Goal: Transaction & Acquisition: Purchase product/service

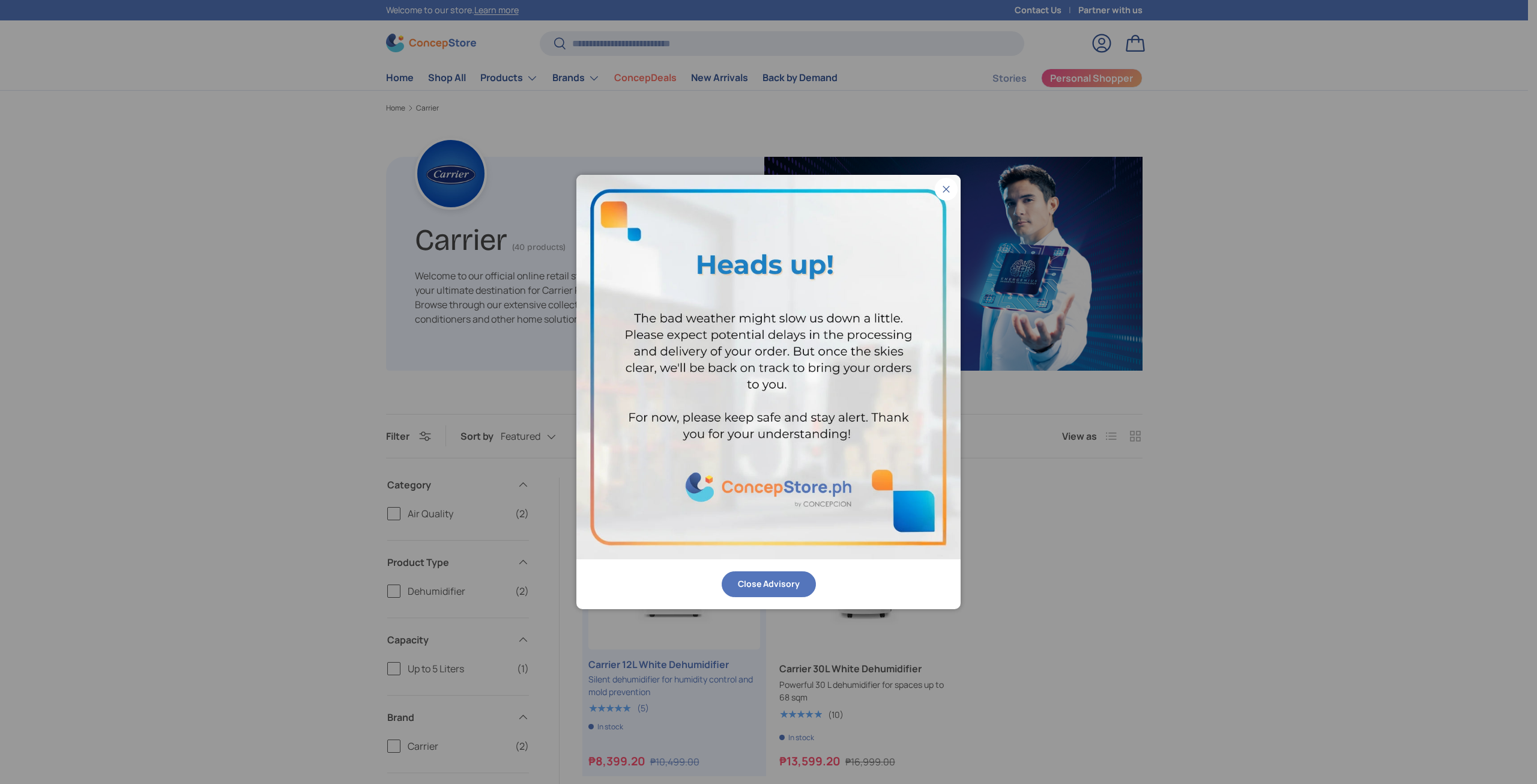
click at [948, 182] on button "Close" at bounding box center [946, 189] width 23 height 23
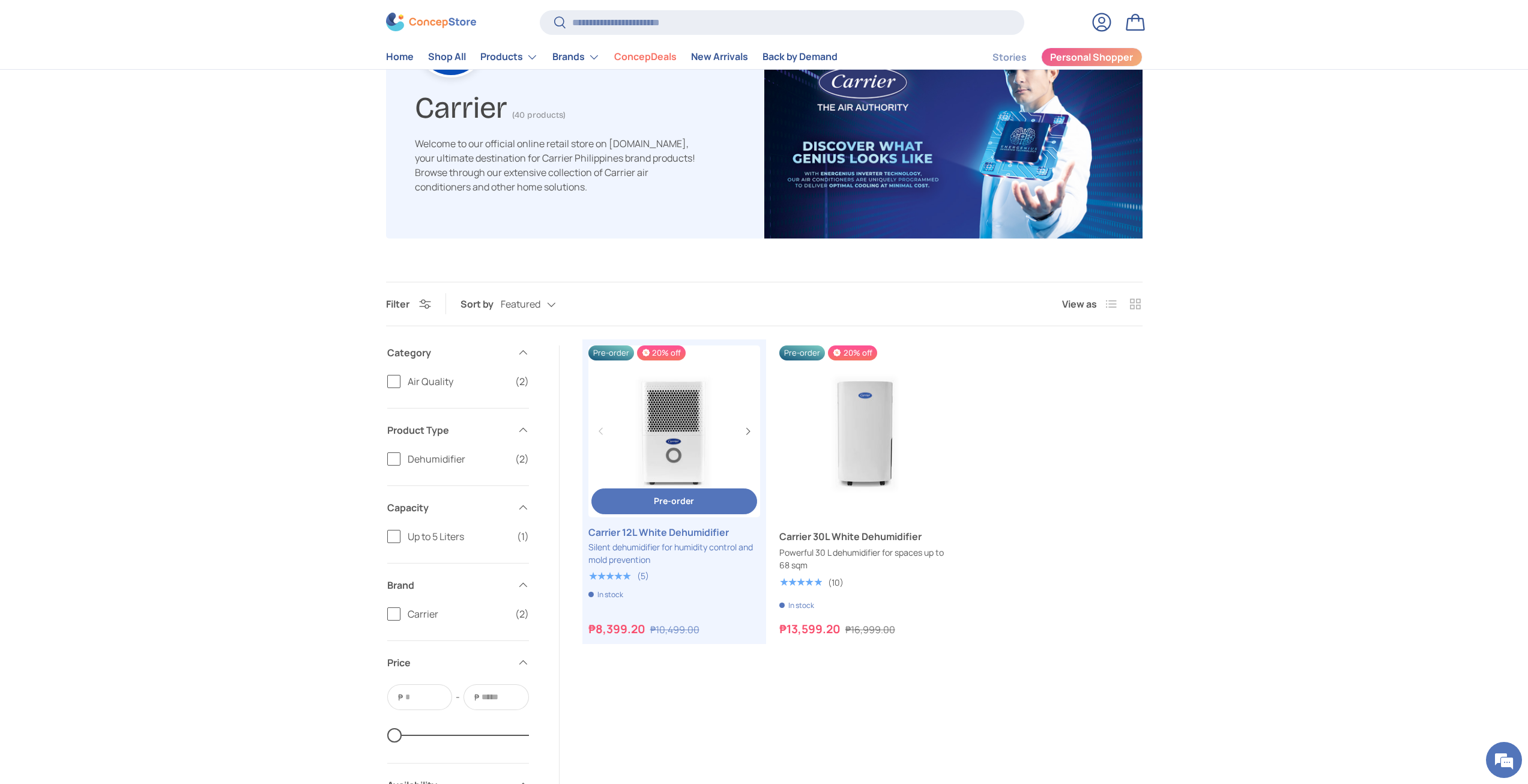
scroll to position [180, 0]
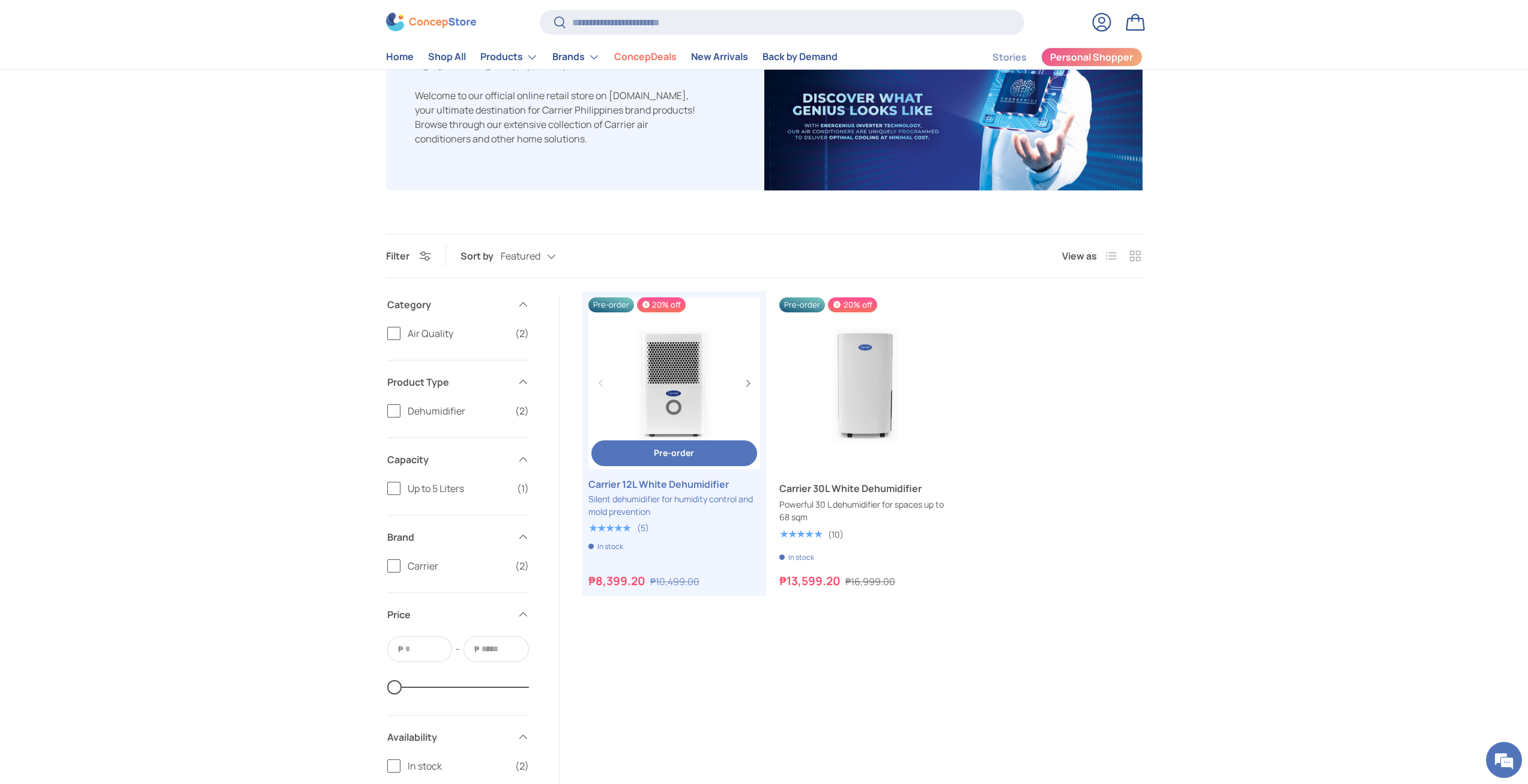
click at [674, 483] on link "Carrier 12L White Dehumidifier" at bounding box center [674, 484] width 172 height 14
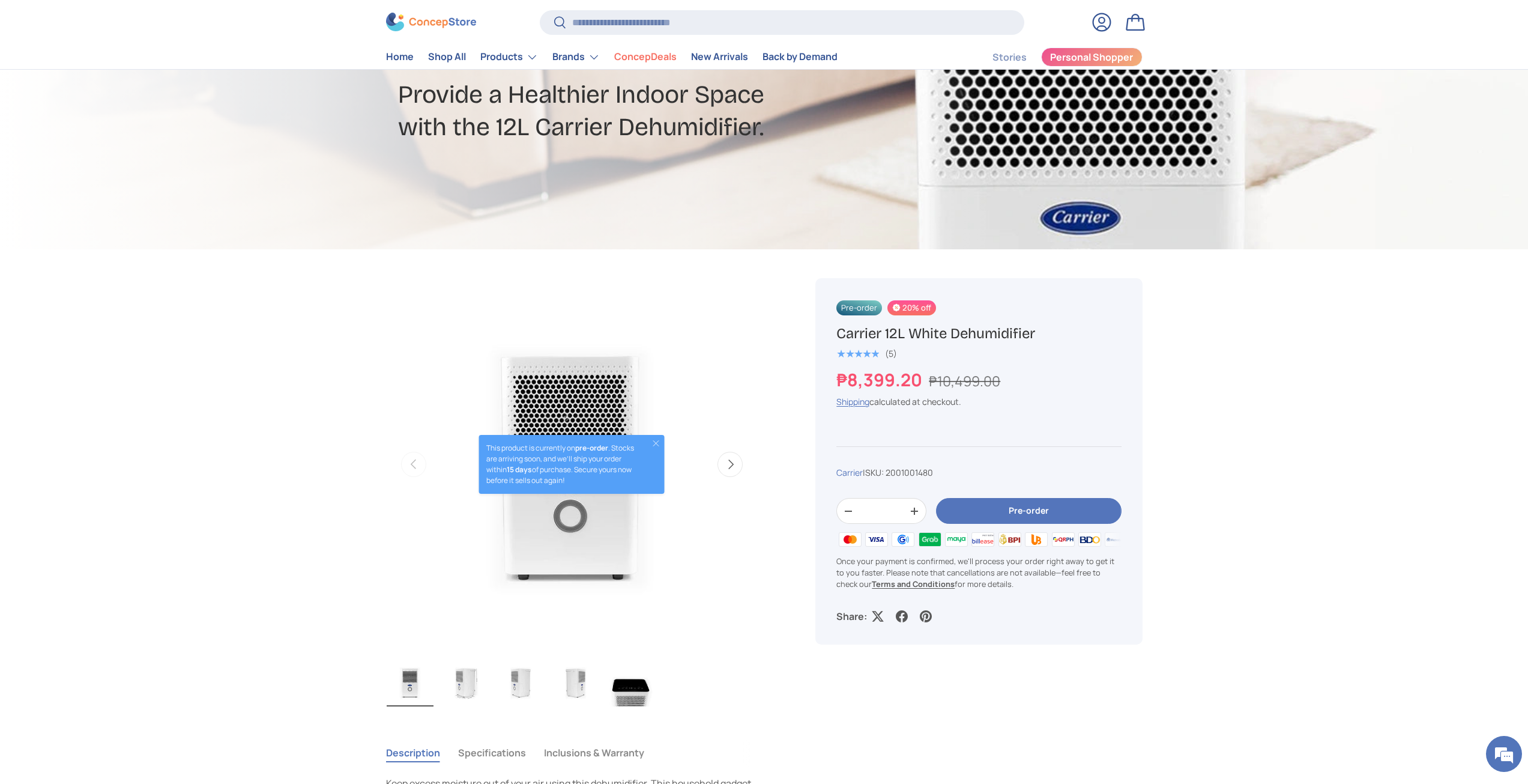
scroll to position [240, 0]
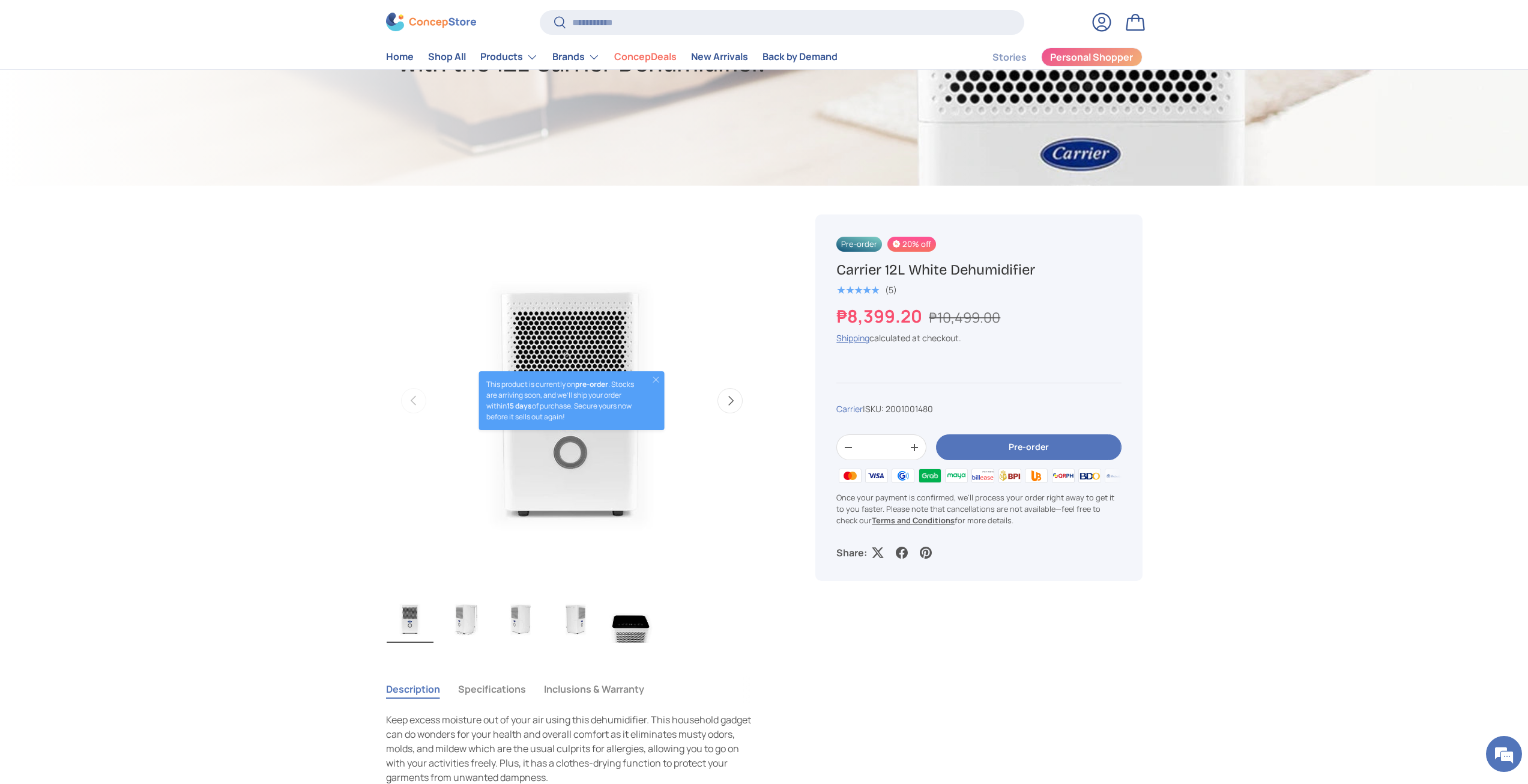
drag, startPoint x: 840, startPoint y: 269, endPoint x: 1056, endPoint y: 270, distance: 216.0
click at [1056, 270] on h1 "Carrier 12L White Dehumidifier" at bounding box center [979, 270] width 285 height 19
copy h1 "Carrier 12L White Dehumidifier"
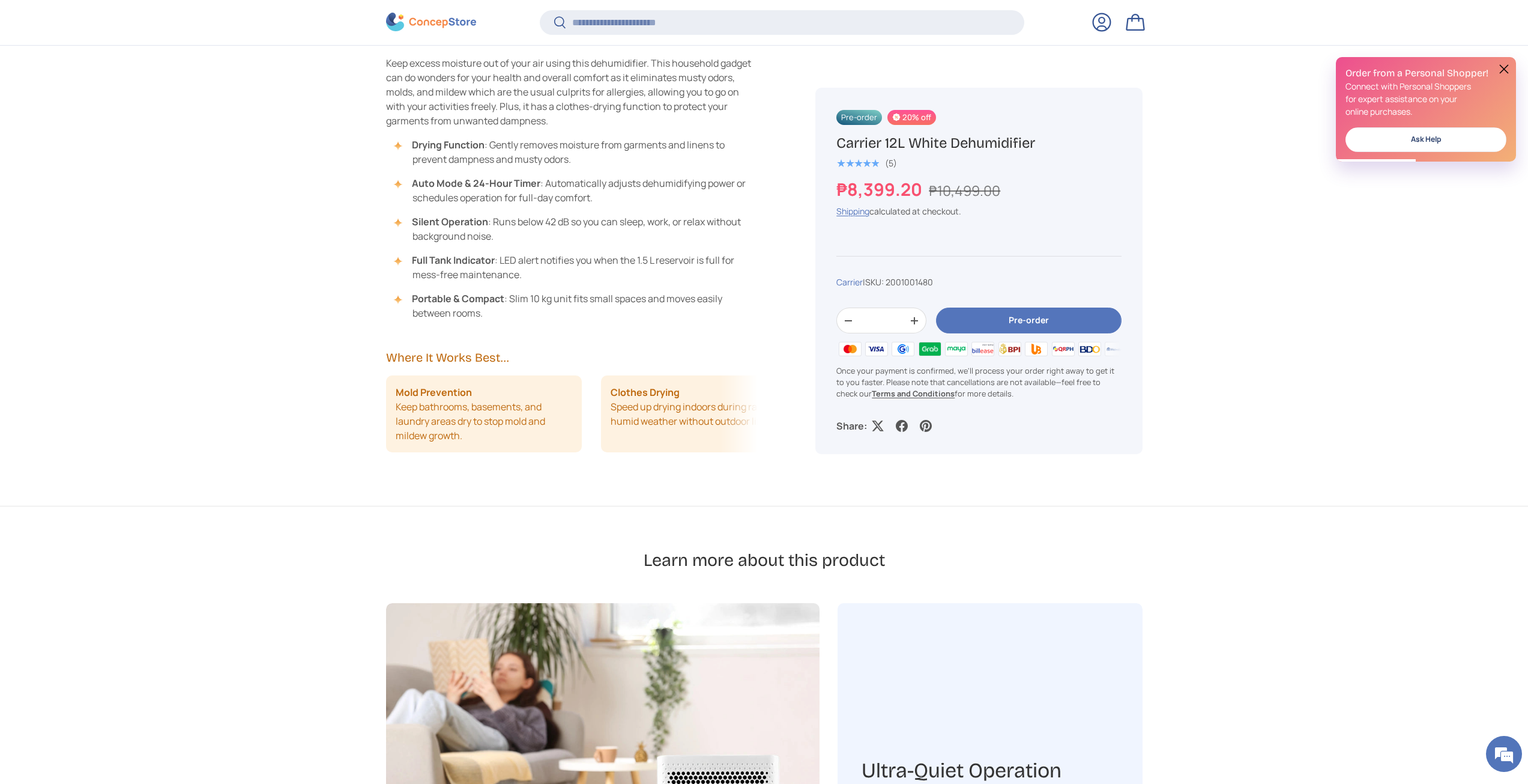
scroll to position [899, 0]
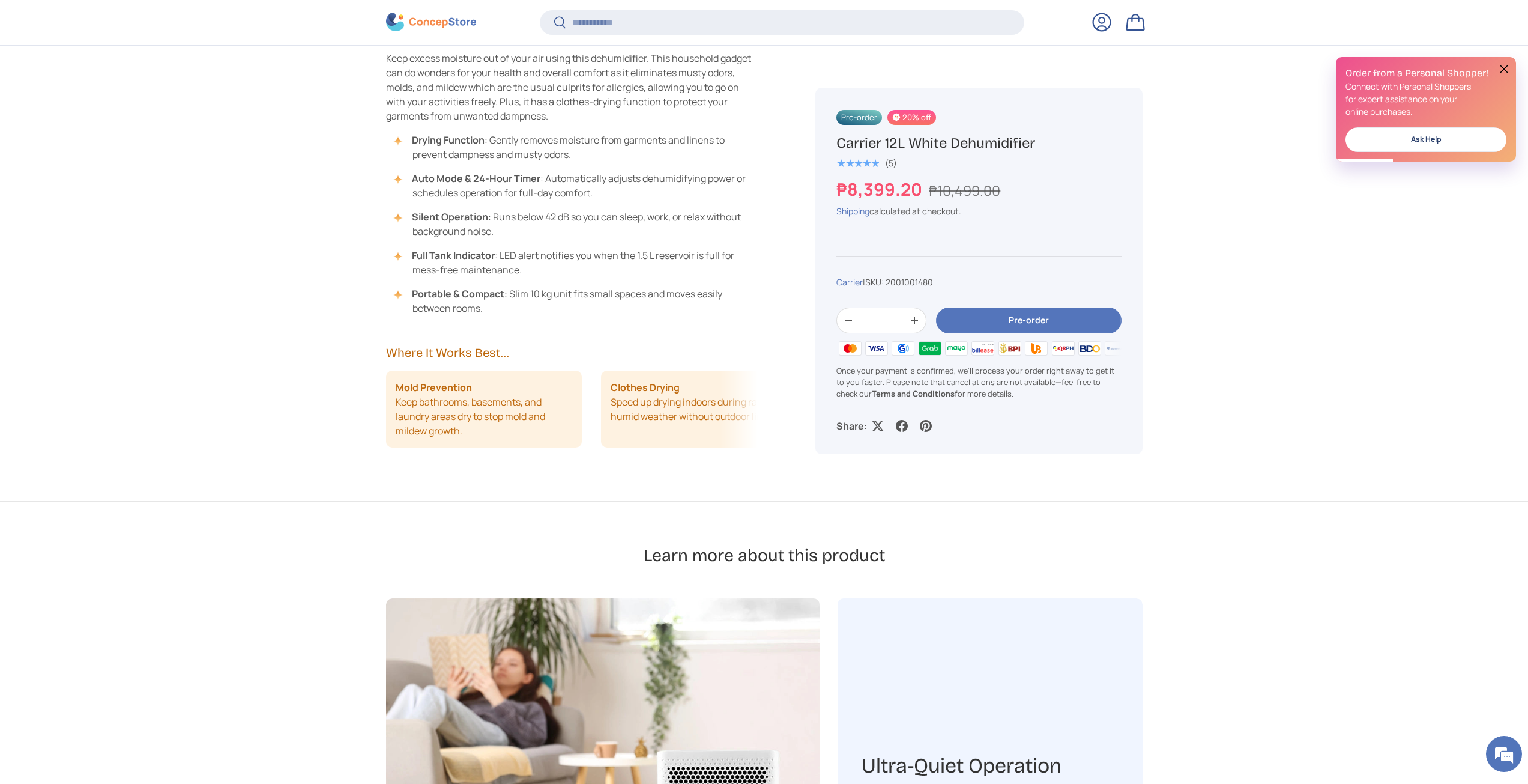
click at [986, 319] on button "Pre-order" at bounding box center [1028, 320] width 185 height 25
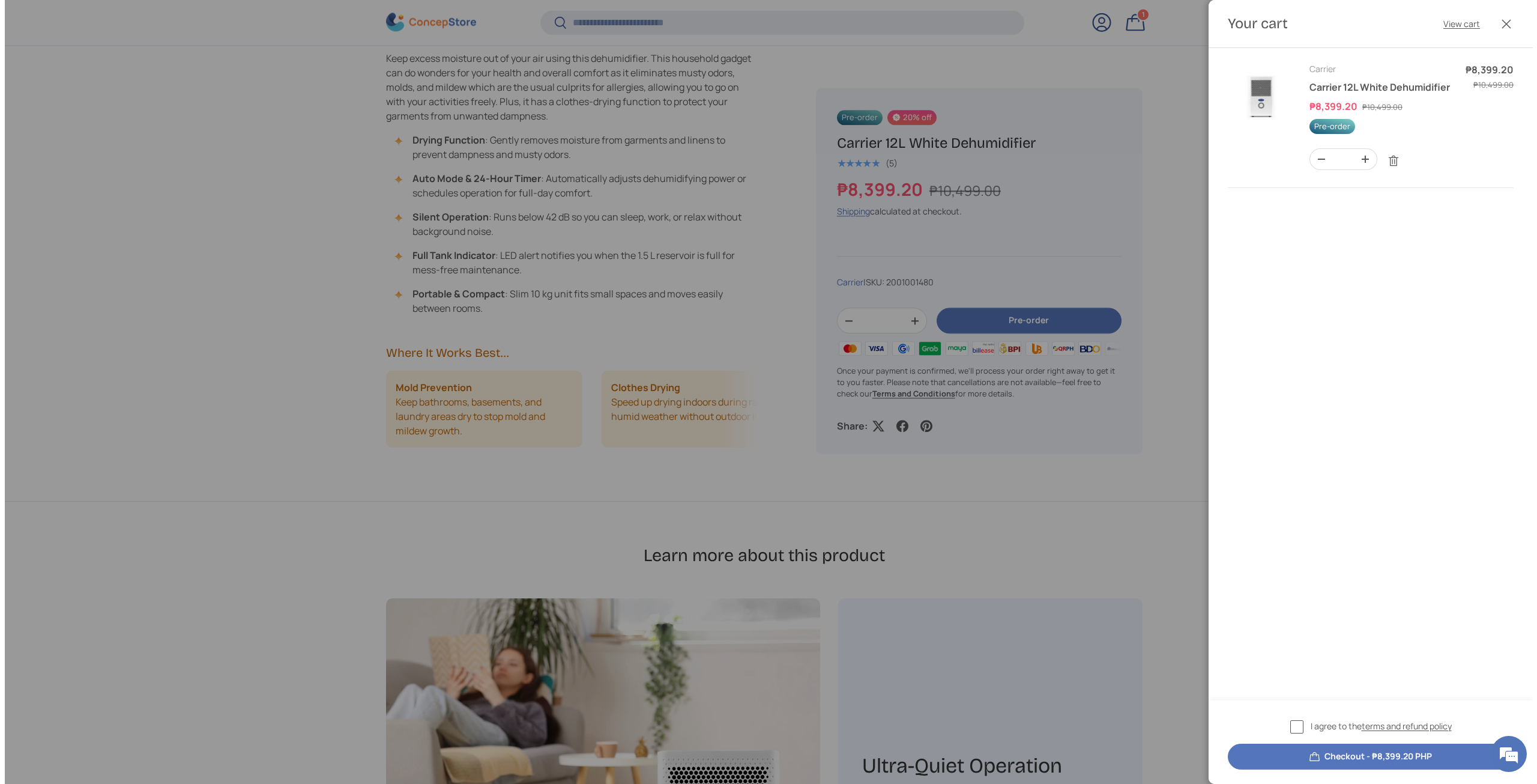
scroll to position [0, 0]
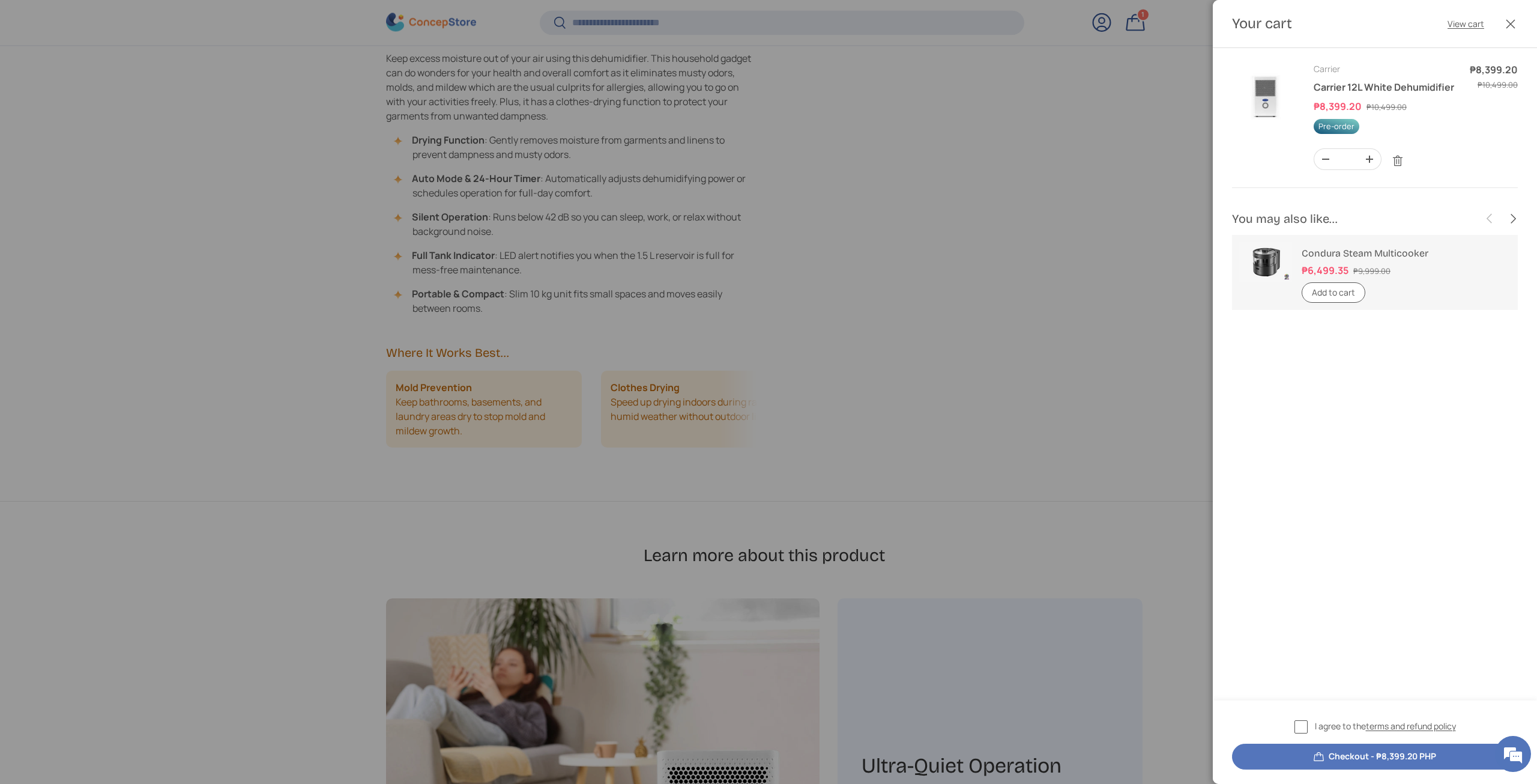
click at [1363, 759] on button "Checkout - ₱8,399.20 PHP" at bounding box center [1375, 756] width 285 height 25
click at [1353, 738] on div "I agree to the terms and refund policy Checkout - ₱8,399.20 PHP" at bounding box center [1375, 744] width 285 height 50
click at [1338, 730] on span "I agree to the terms and refund policy" at bounding box center [1385, 725] width 141 height 12
click at [1345, 752] on button "Checkout - ₱8,399.20 PHP" at bounding box center [1375, 756] width 285 height 25
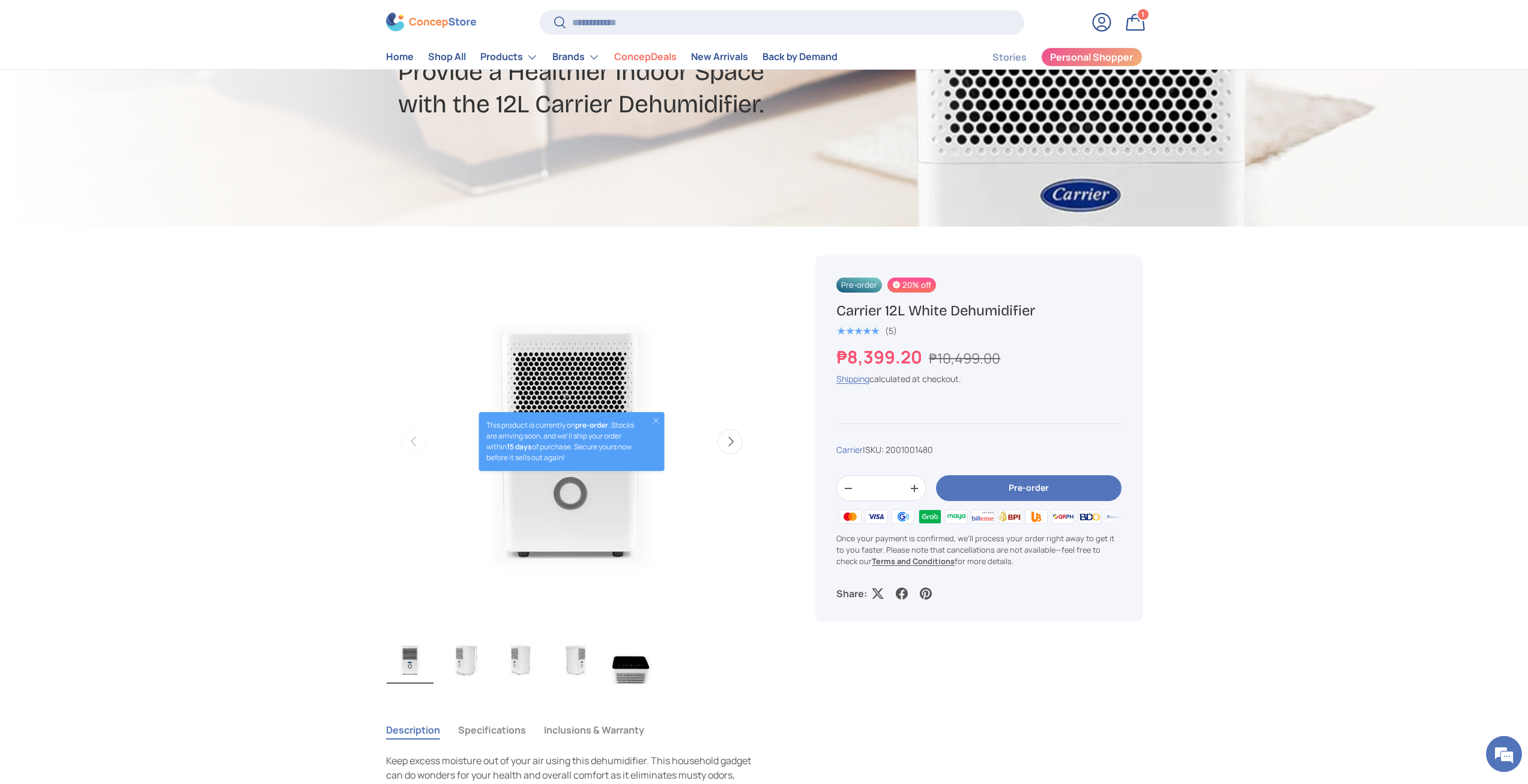
scroll to position [240, 0]
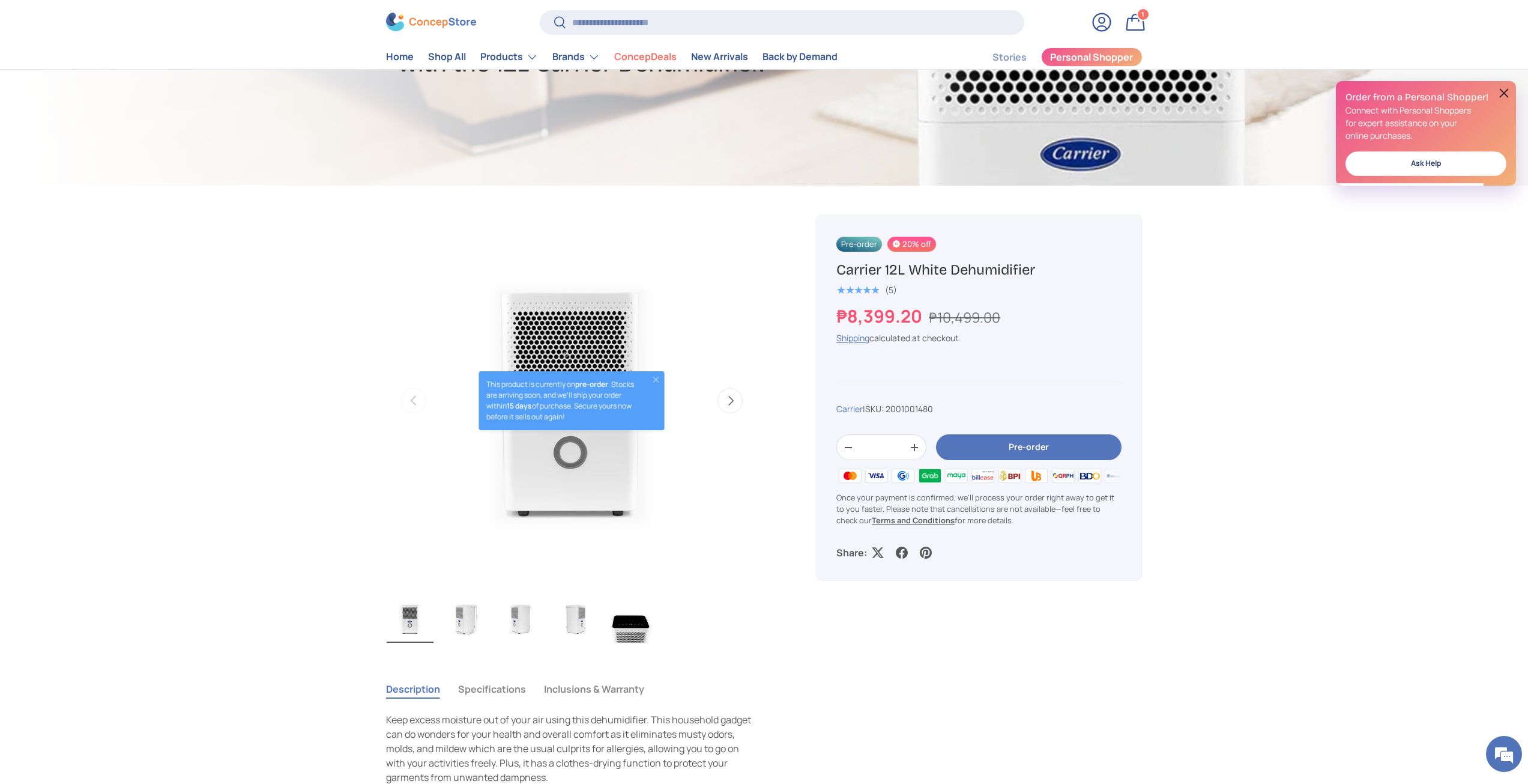
click at [737, 397] on button "Next" at bounding box center [730, 400] width 25 height 25
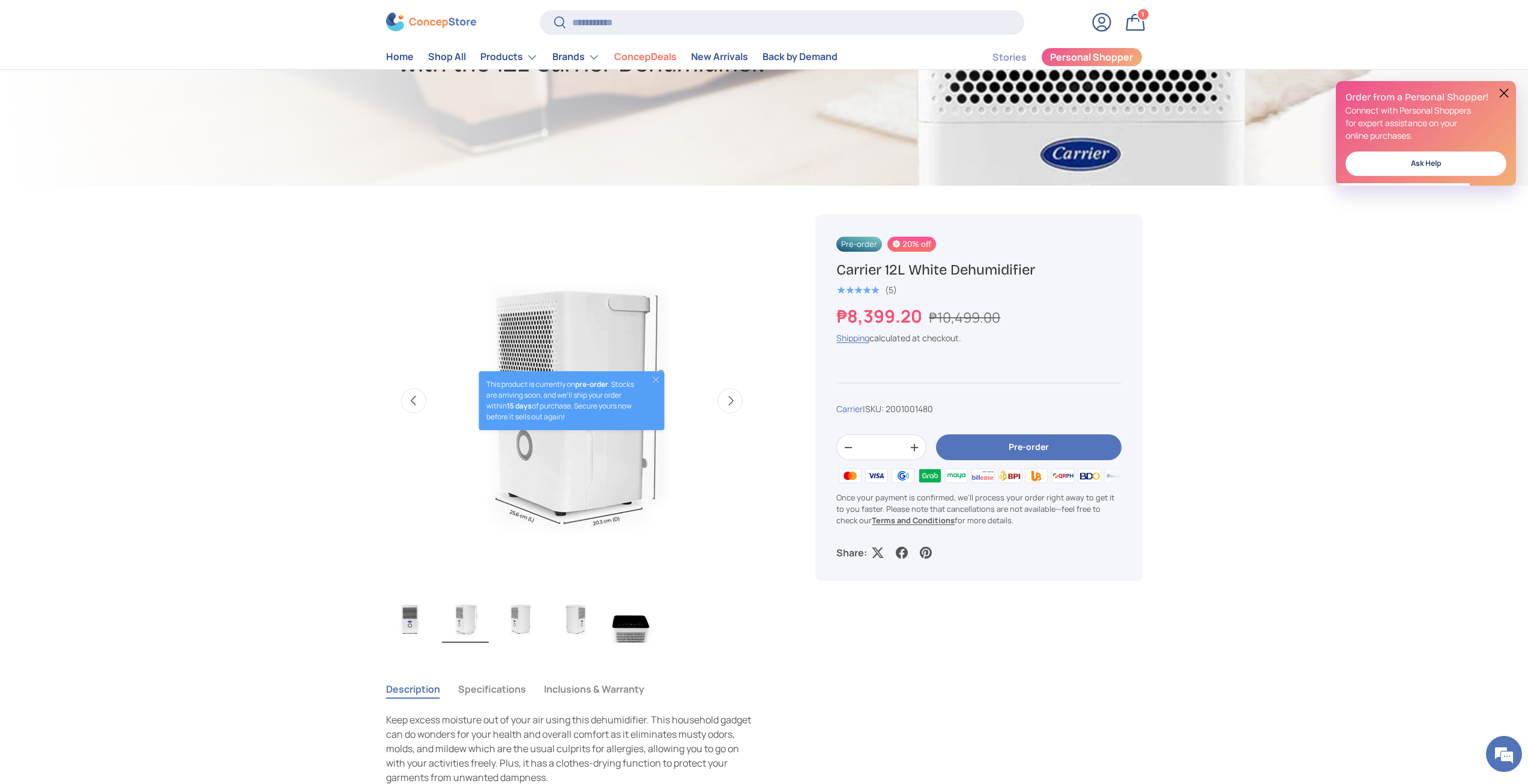
click at [737, 397] on button "Next" at bounding box center [730, 400] width 25 height 25
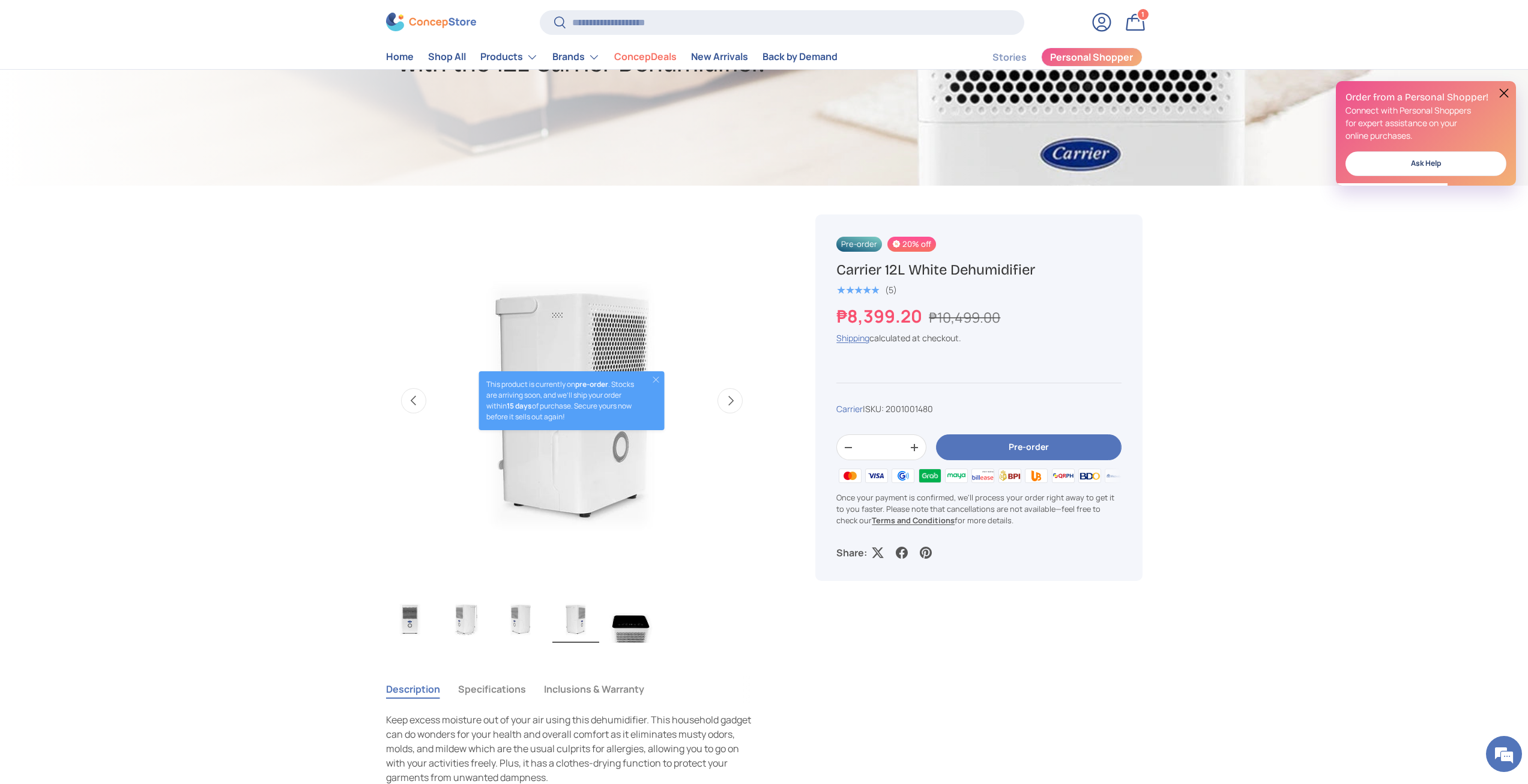
click at [737, 397] on button "Next" at bounding box center [730, 400] width 25 height 25
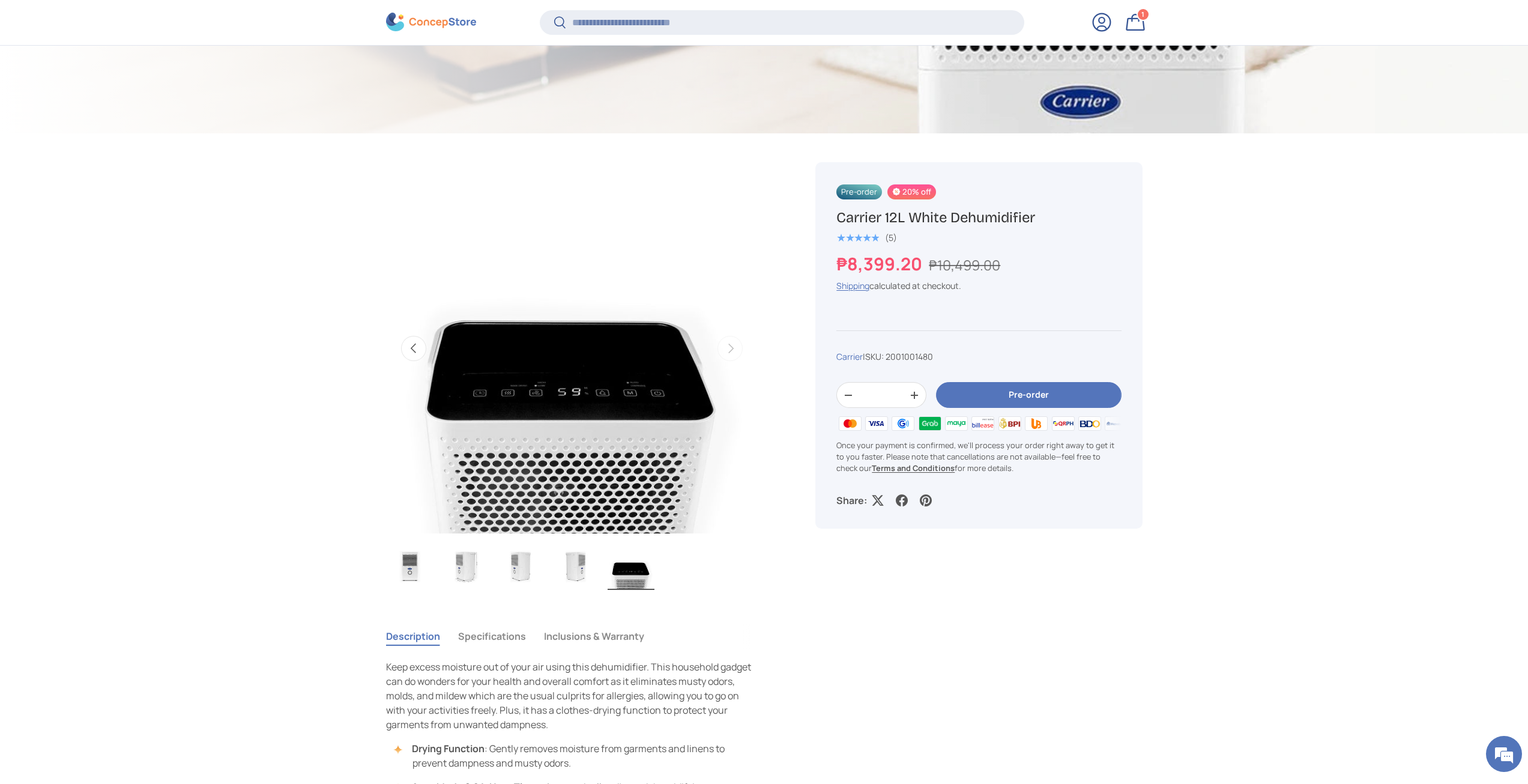
scroll to position [358, 0]
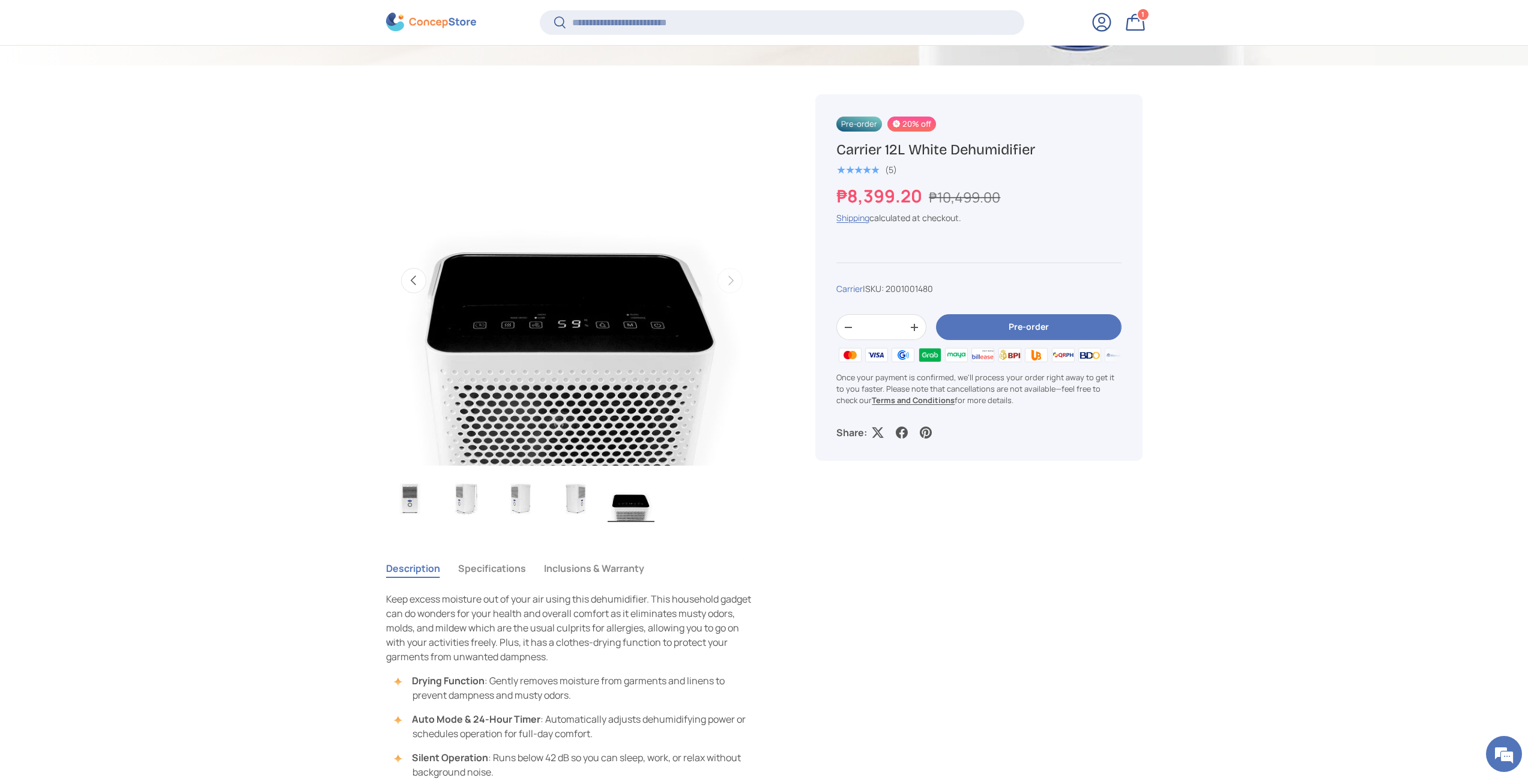
click at [996, 320] on button "Pre-order" at bounding box center [1028, 326] width 185 height 25
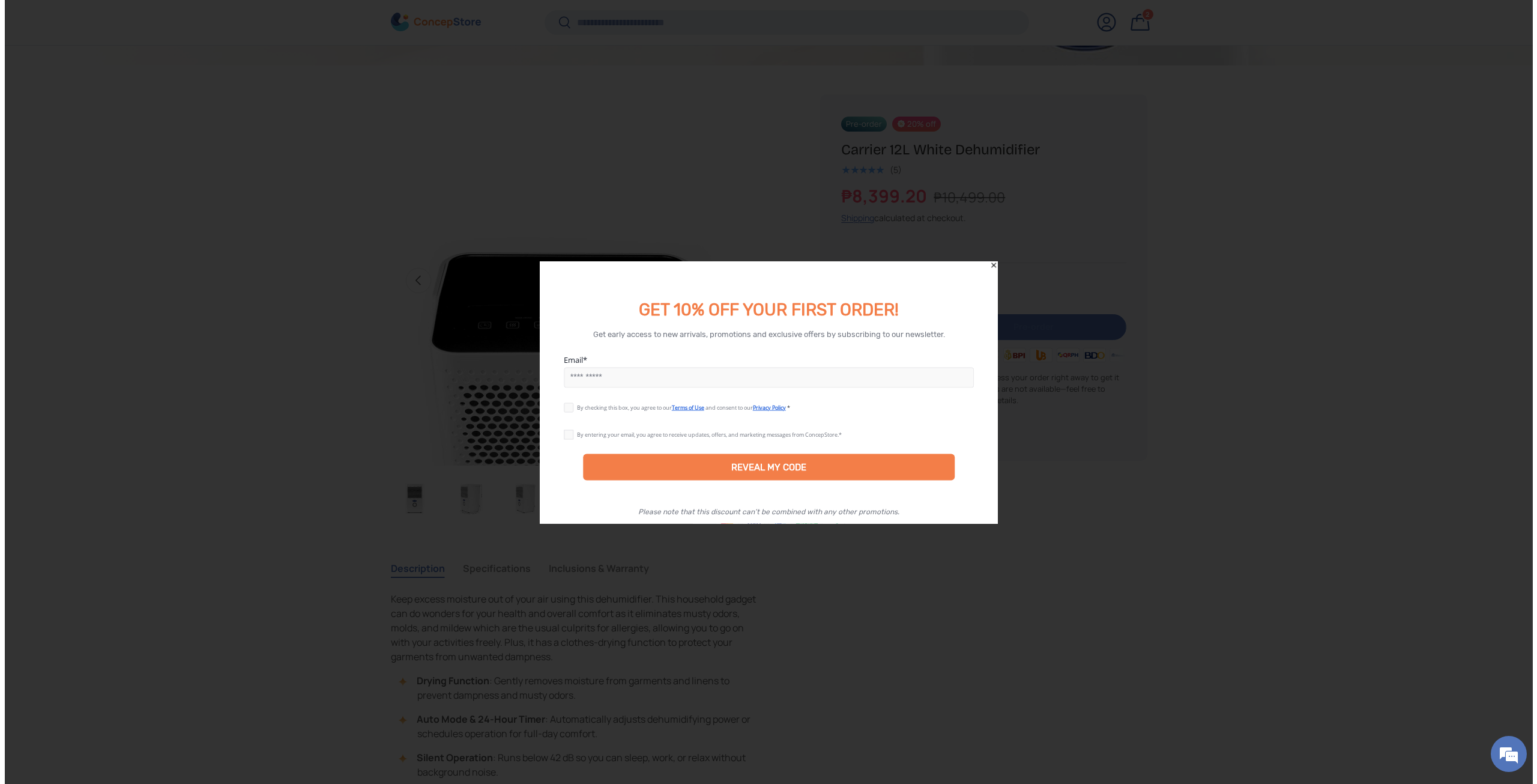
scroll to position [0, 0]
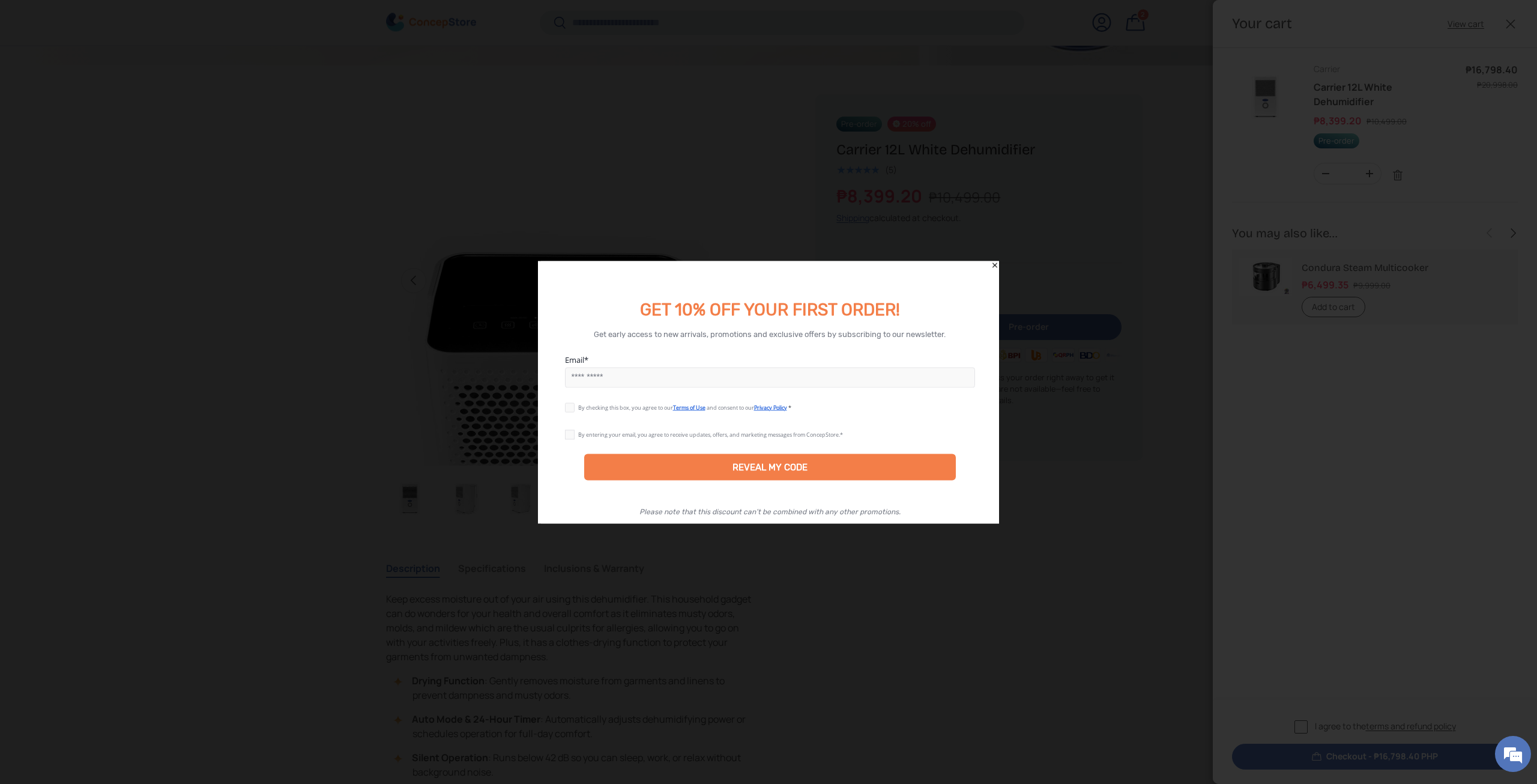
click at [584, 408] on span "By checking this box, you agree to our" at bounding box center [625, 407] width 95 height 8
click at [576, 407] on label at bounding box center [572, 405] width 13 height 9
click at [592, 375] on input "Email" at bounding box center [770, 377] width 410 height 21
type input "**********"
click at [586, 439] on div "By entering your email, you agree to receive updates, offers, and marketing mes…" at bounding box center [770, 434] width 410 height 15
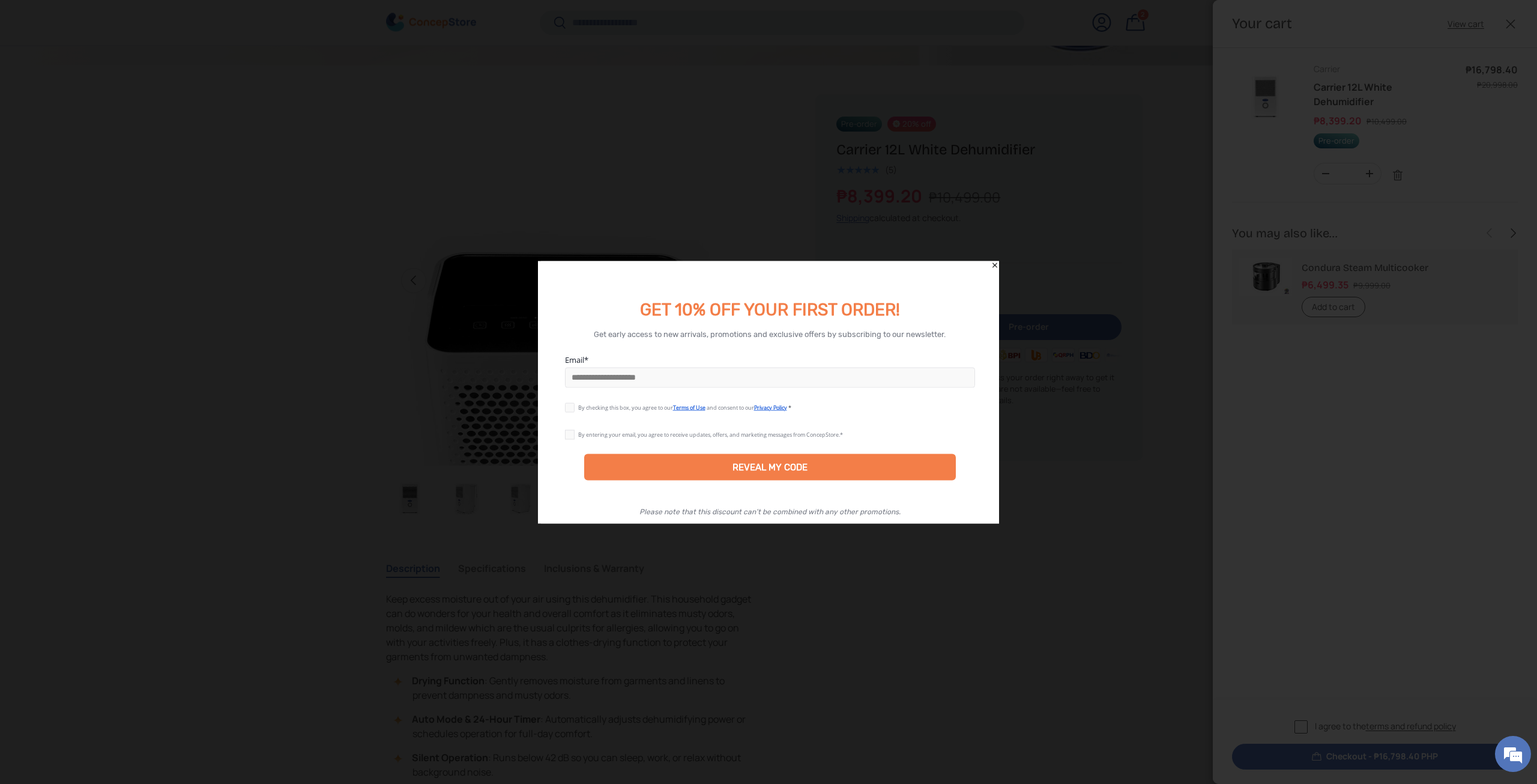
click at [583, 437] on div "By entering your email, you agree to receive updates, offers, and marketing mes…" at bounding box center [711, 434] width 265 height 8
click at [711, 472] on div "REVEAL MY CODE" at bounding box center [770, 467] width 372 height 26
click at [563, 434] on div "By entering your email, you agree to receive updates, offers, and marketing mes…" at bounding box center [770, 434] width 459 height 27
click at [571, 436] on label at bounding box center [572, 432] width 13 height 9
click at [640, 469] on div "REVEAL MY CODE" at bounding box center [770, 467] width 372 height 26
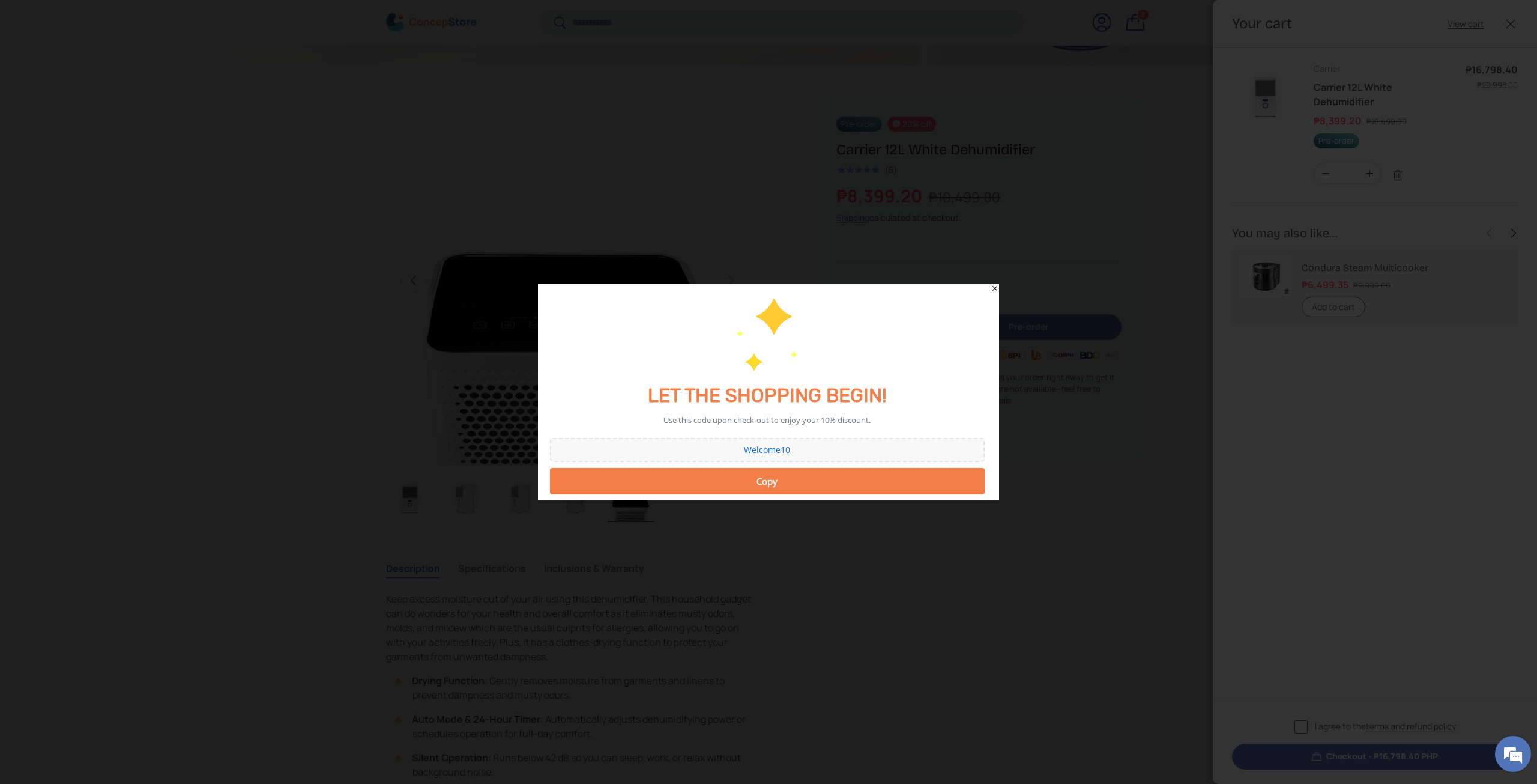
click at [774, 448] on div "Welcome10" at bounding box center [767, 449] width 423 height 8
click at [773, 450] on div "Welcome10" at bounding box center [767, 449] width 423 height 8
click at [770, 481] on div "Copy" at bounding box center [767, 481] width 419 height 24
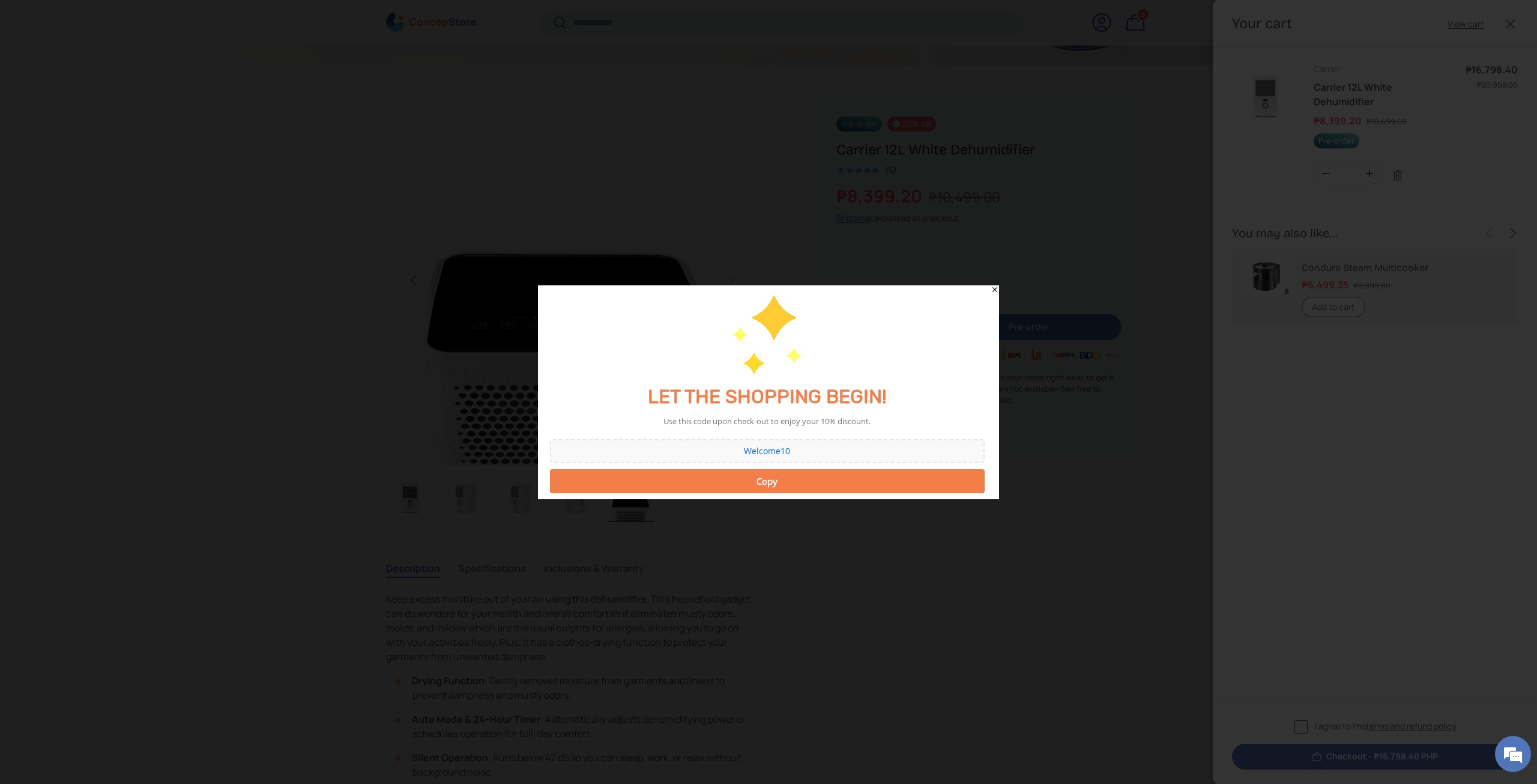
drag, startPoint x: 763, startPoint y: 500, endPoint x: 769, endPoint y: 479, distance: 21.8
click at [769, 479] on button "Copy" at bounding box center [767, 481] width 435 height 24
click at [993, 285] on icon "Close" at bounding box center [994, 289] width 8 height 8
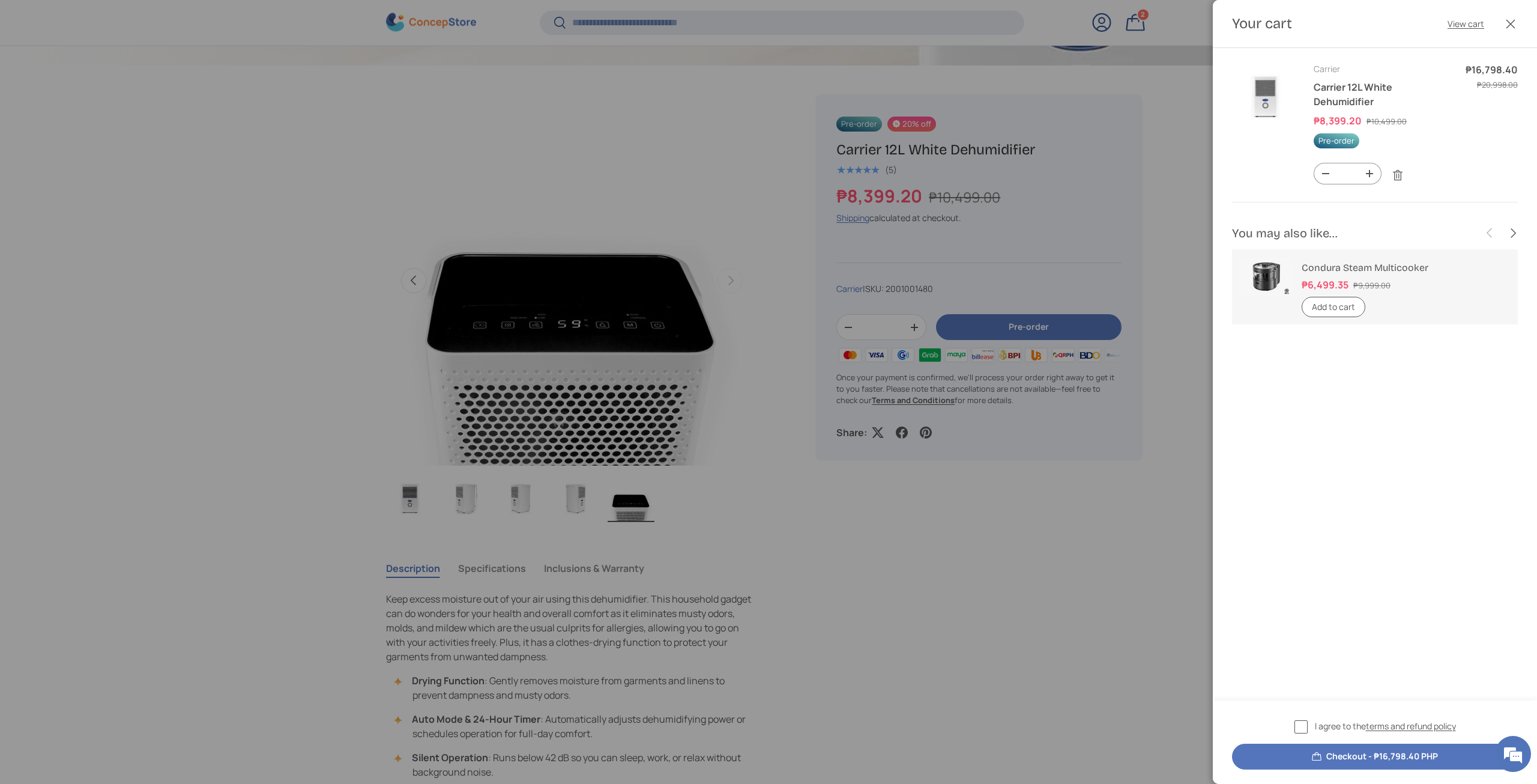
click at [1333, 174] on button "-" at bounding box center [1326, 174] width 23 height 21
type input "*"
click at [1336, 730] on span "I agree to the terms and refund policy" at bounding box center [1385, 725] width 141 height 12
click at [1368, 755] on button "Checkout - ₱8,399.20 PHP" at bounding box center [1375, 756] width 285 height 25
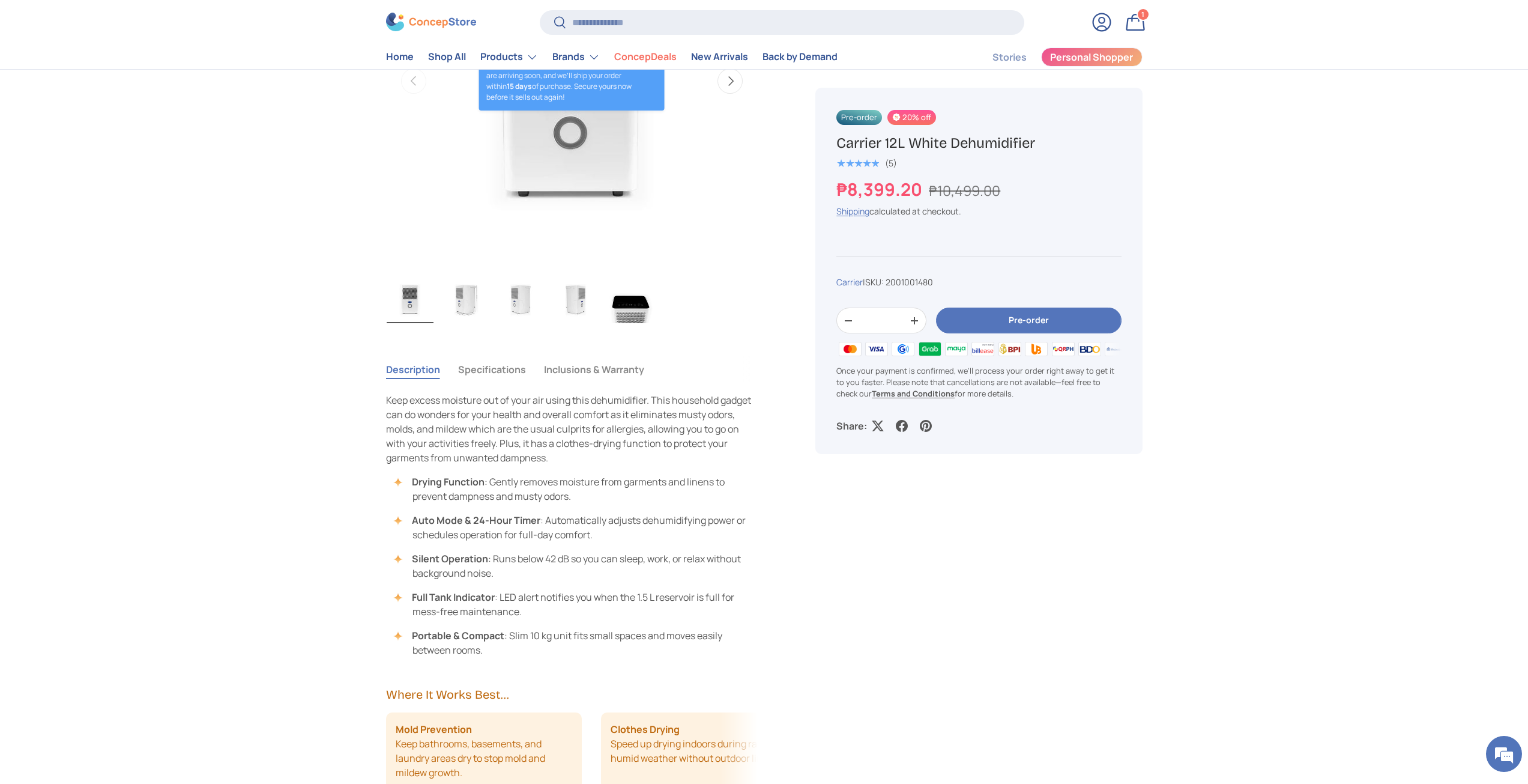
scroll to position [421, 0]
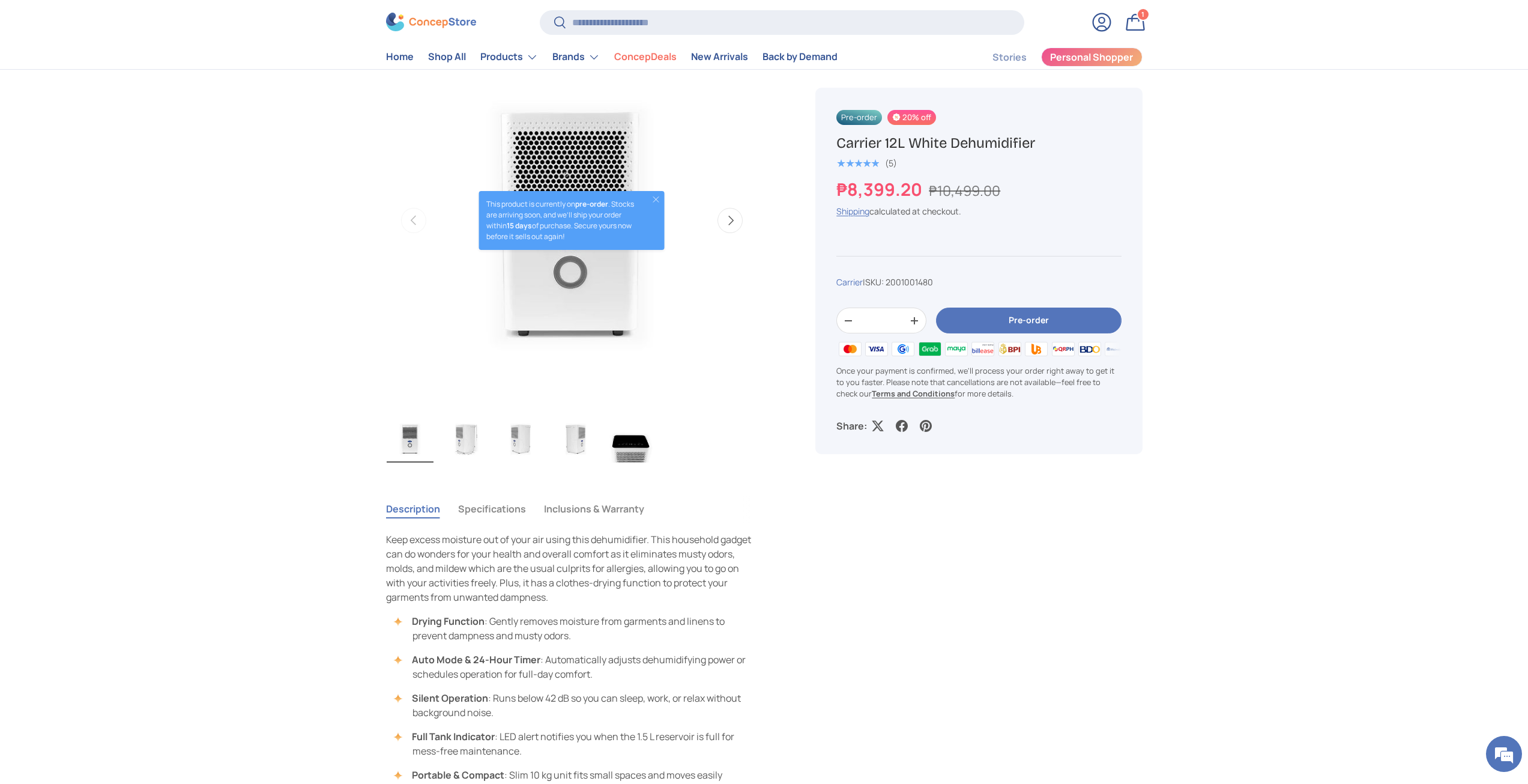
click at [988, 315] on button "Pre-order" at bounding box center [1028, 320] width 185 height 25
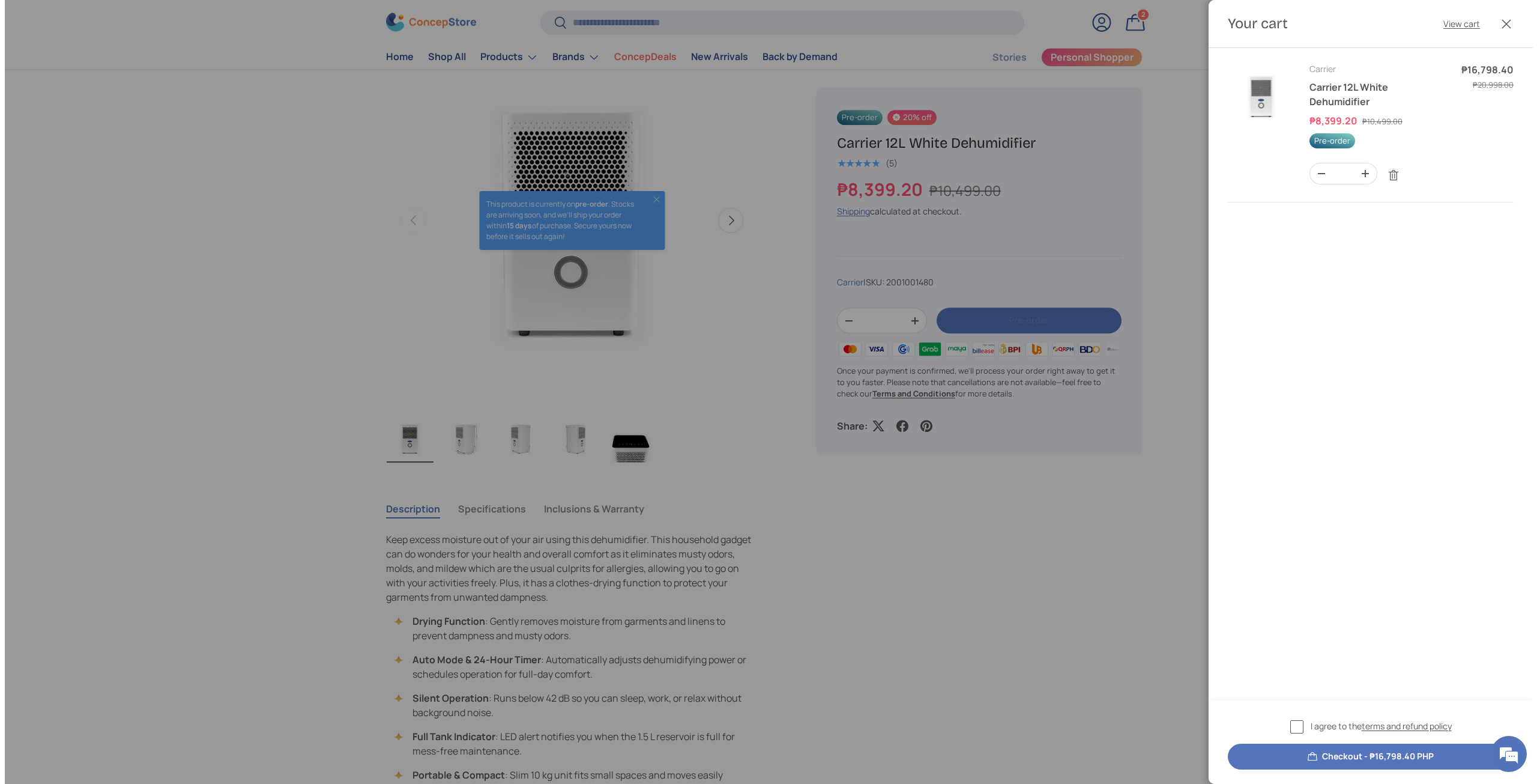
scroll to position [0, 0]
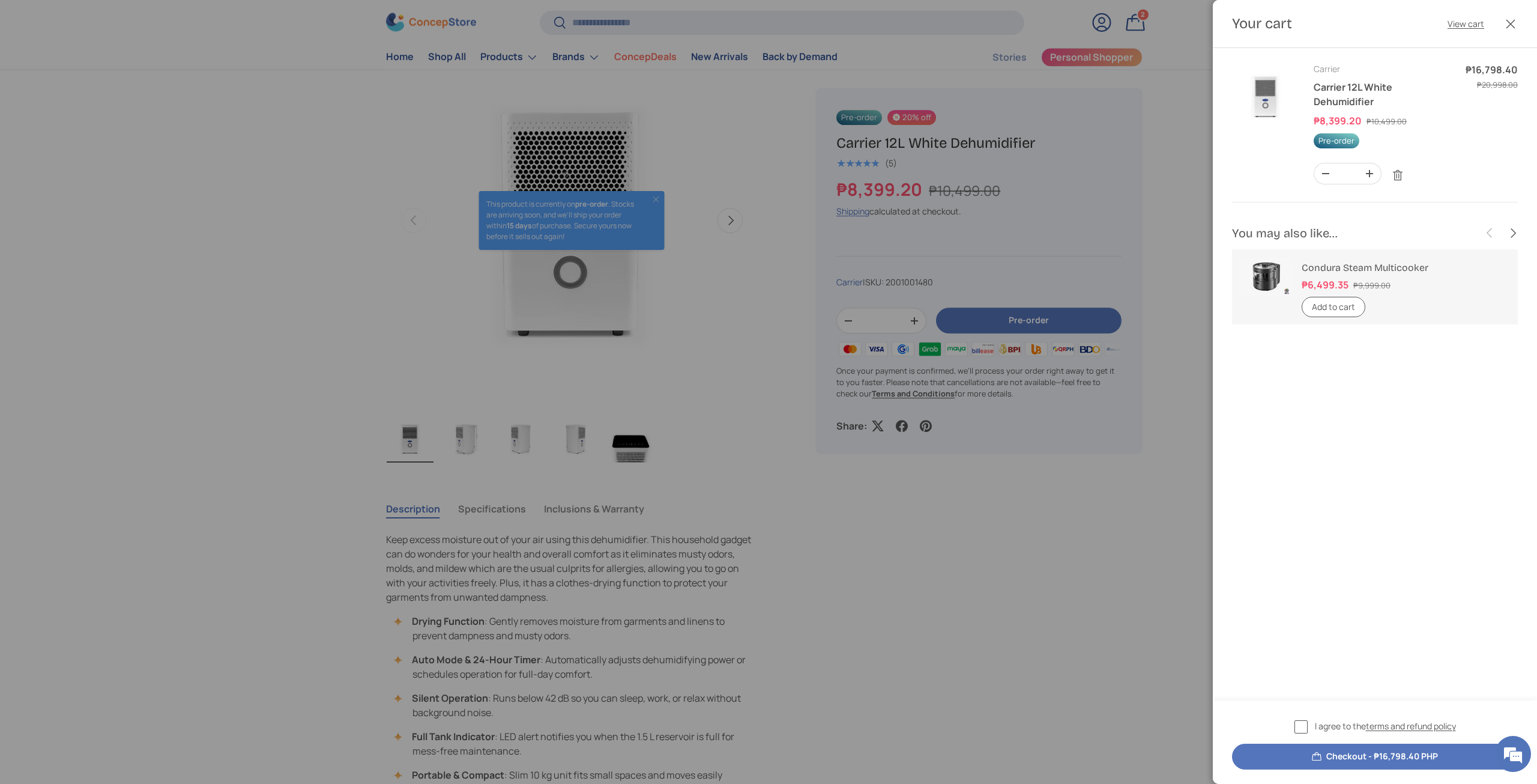
click at [1350, 303] on button "Add to cart" at bounding box center [1333, 307] width 64 height 21
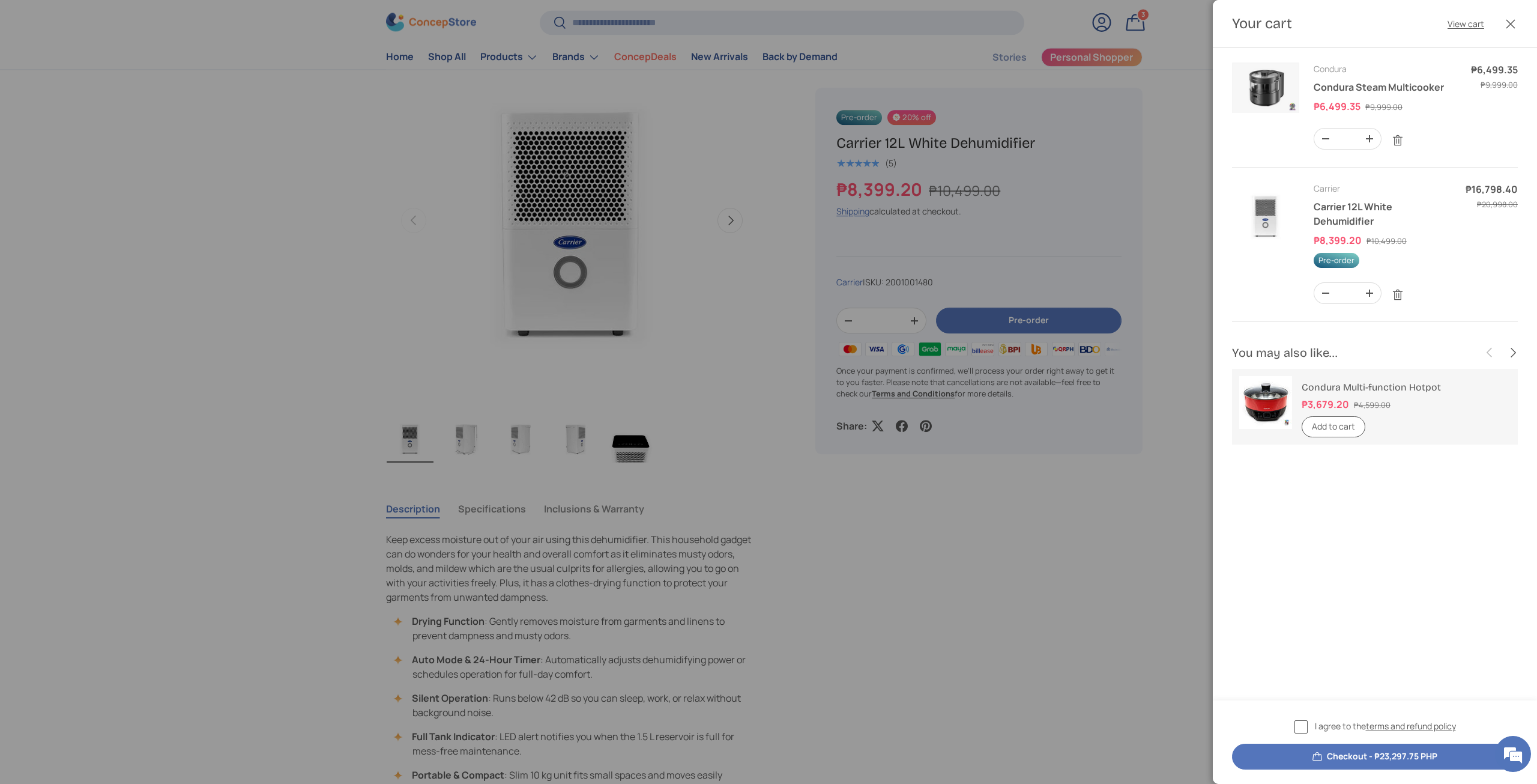
click at [1327, 304] on quantity-input "Qty - * +" at bounding box center [1347, 295] width 68 height 24
click at [1326, 300] on button "-" at bounding box center [1326, 293] width 23 height 21
type input "*"
click at [1404, 136] on link "Remove" at bounding box center [1398, 140] width 23 height 23
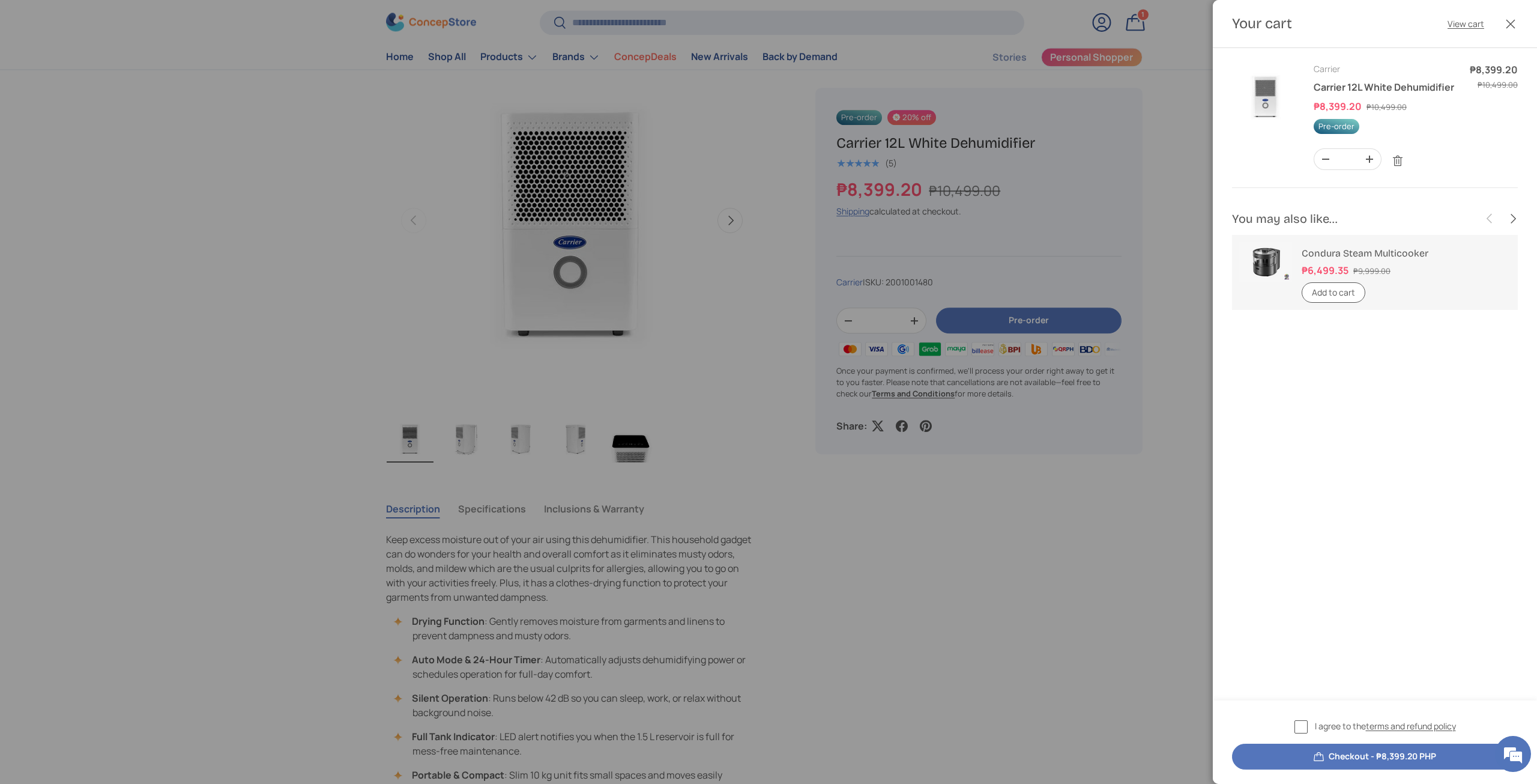
click at [1310, 717] on div "I agree to the terms and refund policy Checkout - ₱8,399.20 PHP" at bounding box center [1375, 742] width 324 height 84
click at [1312, 726] on label "I agree to the terms and refund policy" at bounding box center [1376, 726] width 161 height 14
click at [1327, 750] on button "Checkout - ₱8,399.20 PHP" at bounding box center [1375, 756] width 285 height 25
